Goal: Navigation & Orientation: Find specific page/section

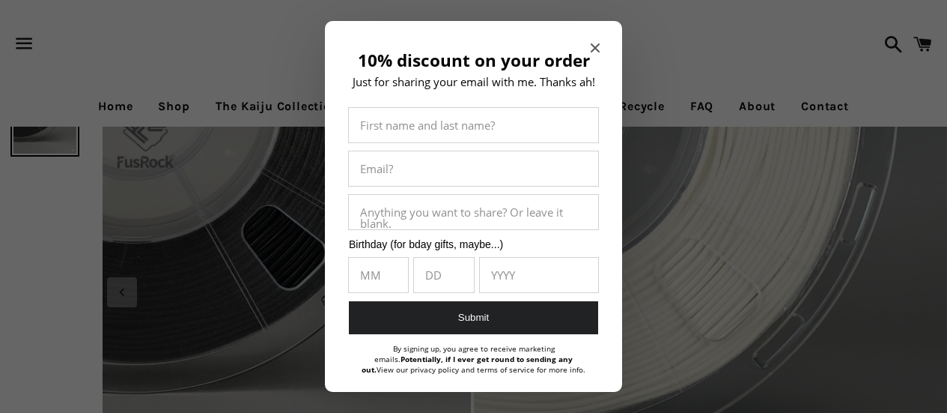
click at [293, 94] on div at bounding box center [473, 206] width 947 height 413
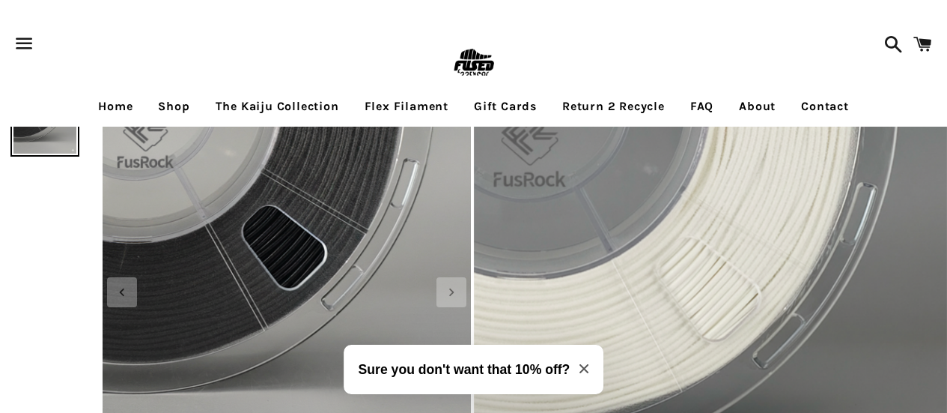
click at [248, 106] on link "The Kaiju Collection" at bounding box center [277, 106] width 146 height 37
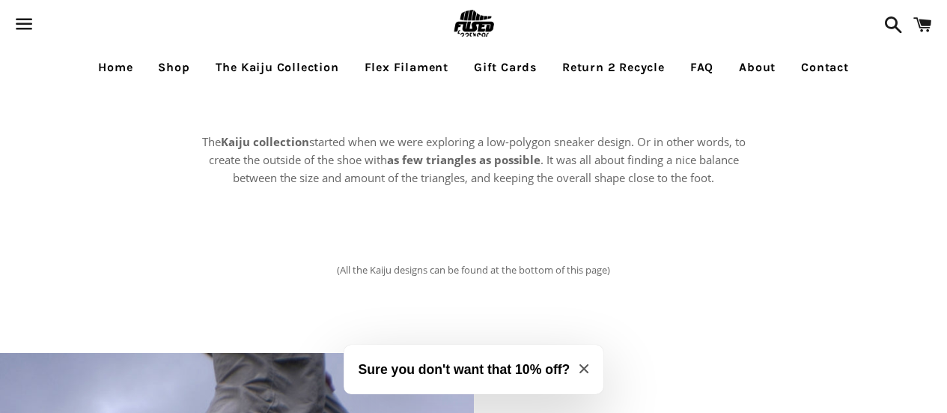
click at [308, 54] on link "The Kaiju Collection" at bounding box center [277, 67] width 146 height 37
